Goal: Navigation & Orientation: Find specific page/section

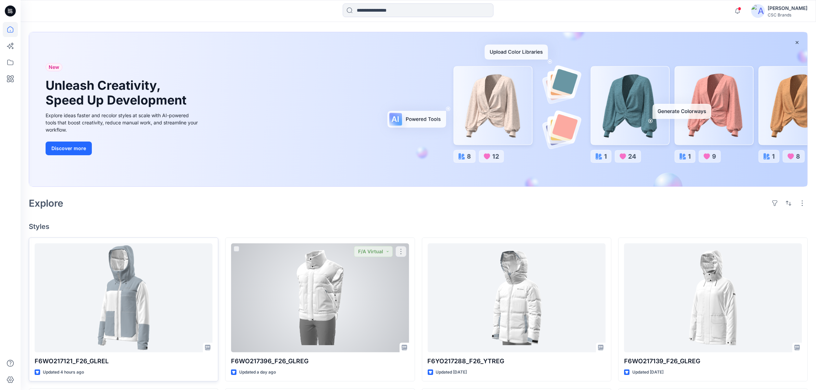
scroll to position [43, 0]
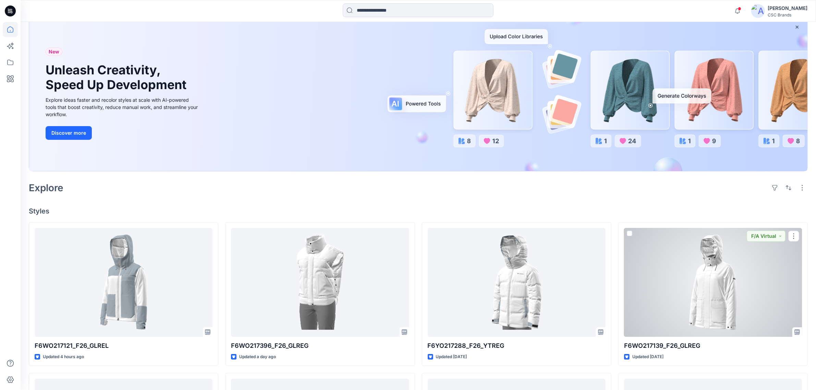
click at [705, 280] on div at bounding box center [713, 282] width 178 height 109
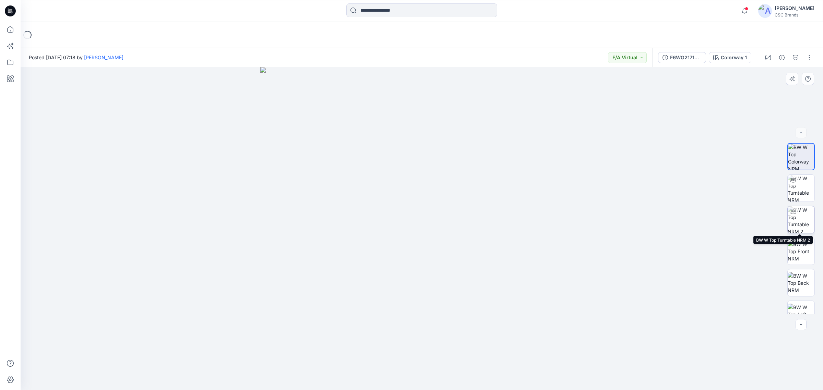
click at [799, 225] on img at bounding box center [800, 219] width 27 height 27
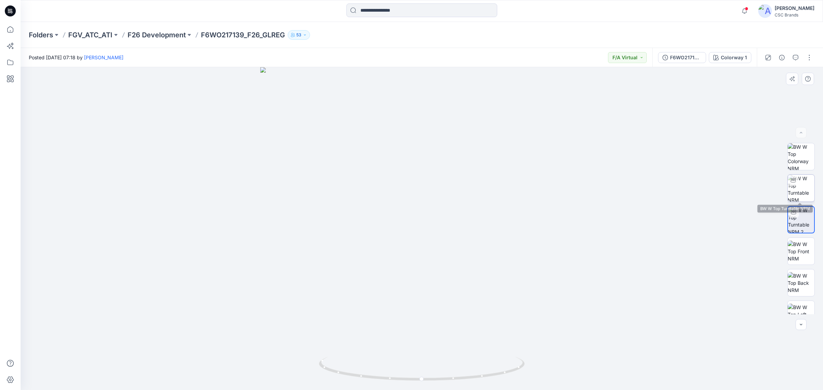
click at [795, 182] on div at bounding box center [792, 180] width 11 height 11
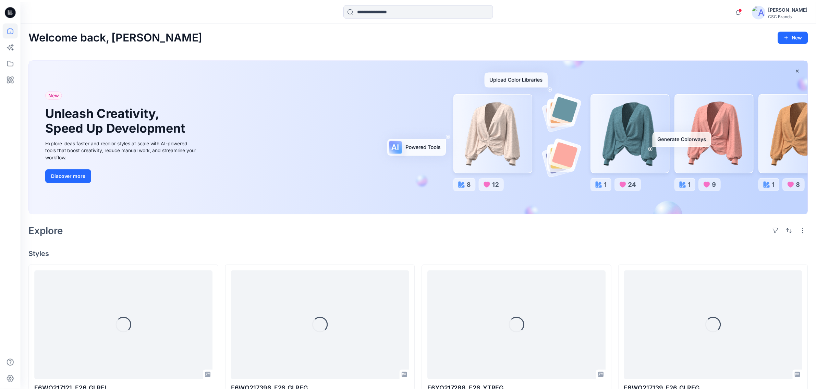
scroll to position [43, 0]
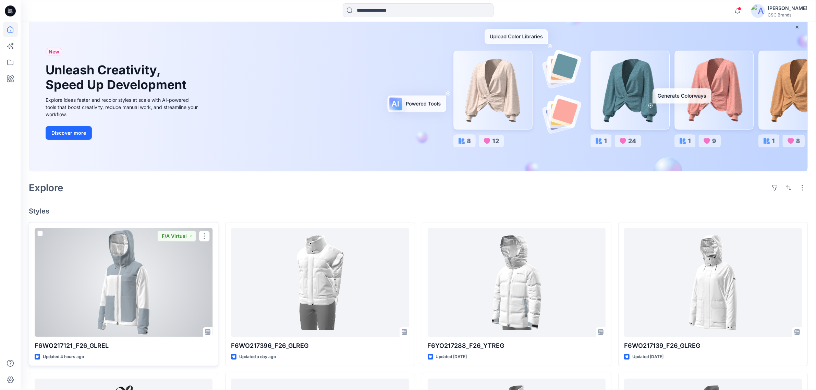
click at [154, 283] on div at bounding box center [124, 282] width 178 height 109
